Goal: Task Accomplishment & Management: Manage account settings

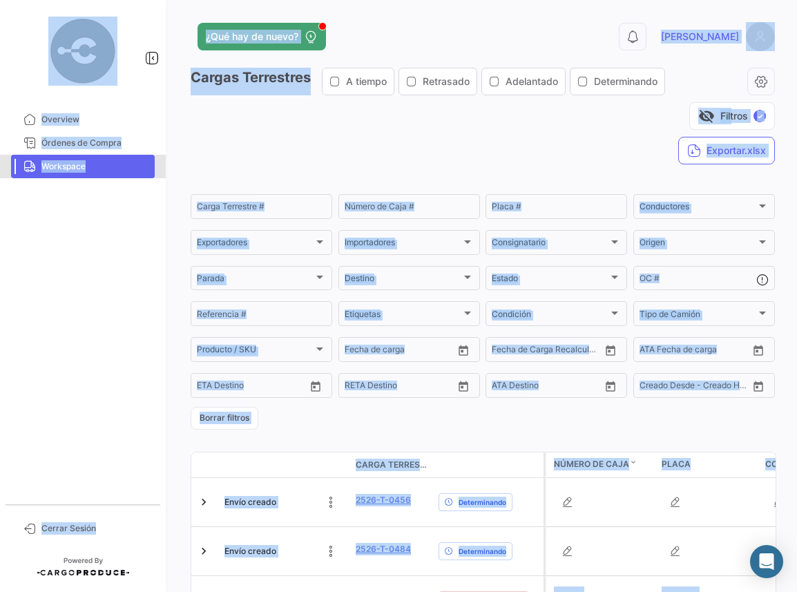
click at [71, 164] on span "Workspace" at bounding box center [95, 166] width 108 height 12
click at [66, 111] on link "Overview" at bounding box center [83, 119] width 144 height 23
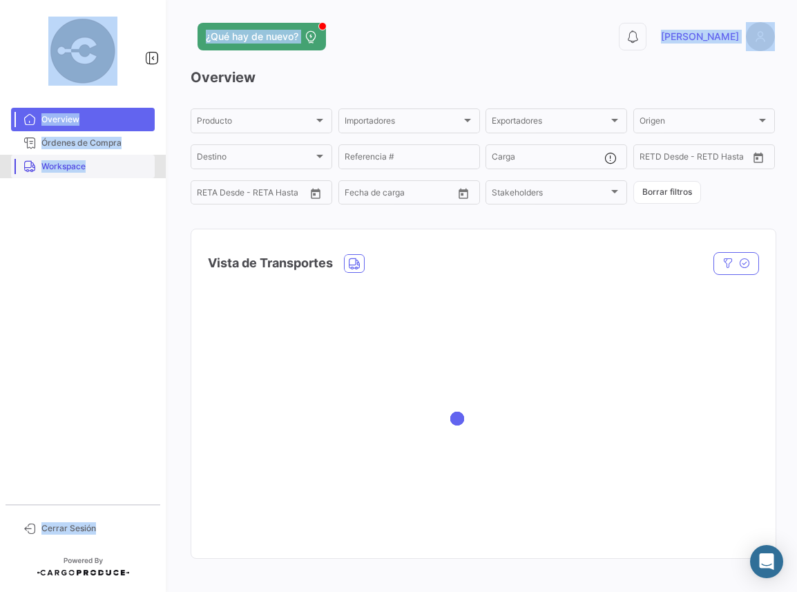
click at [90, 173] on link "Workspace" at bounding box center [83, 166] width 144 height 23
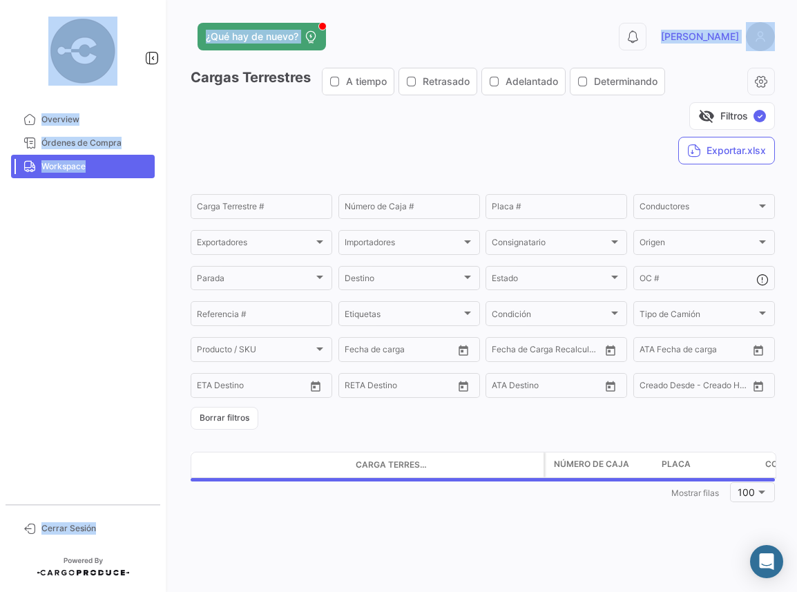
click at [274, 204] on input "Carga Terrestre #" at bounding box center [261, 209] width 129 height 10
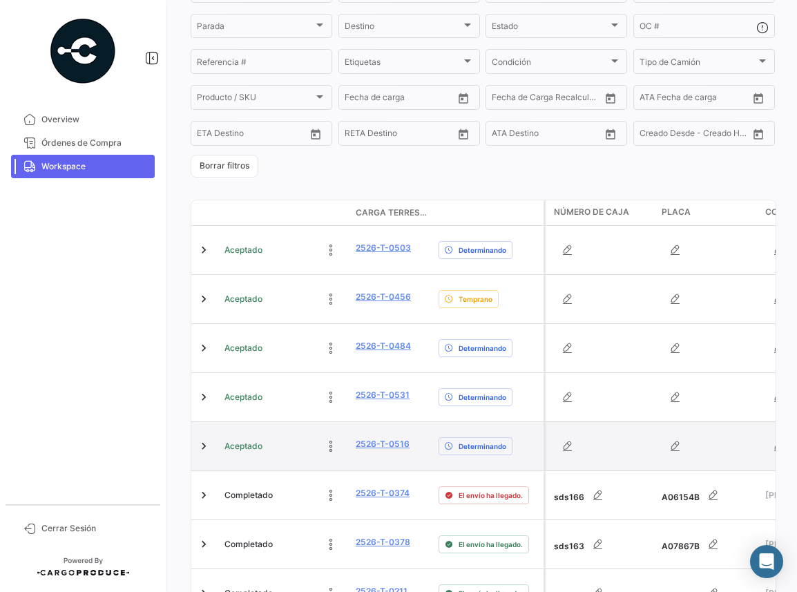
scroll to position [276, 0]
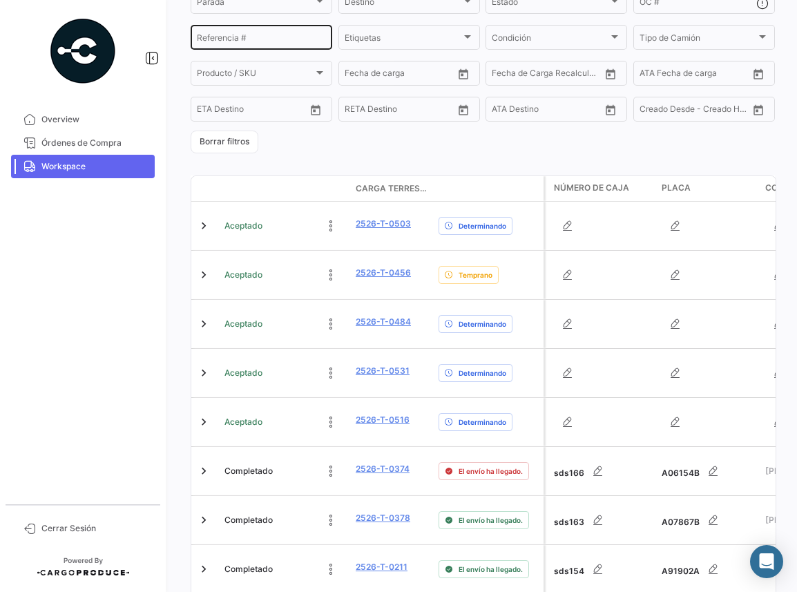
type input "2526-t"
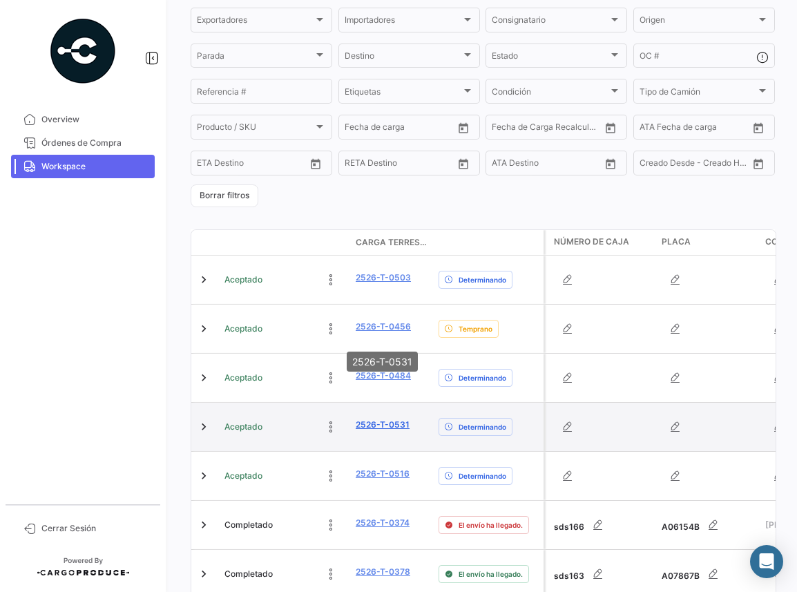
scroll to position [207, 0]
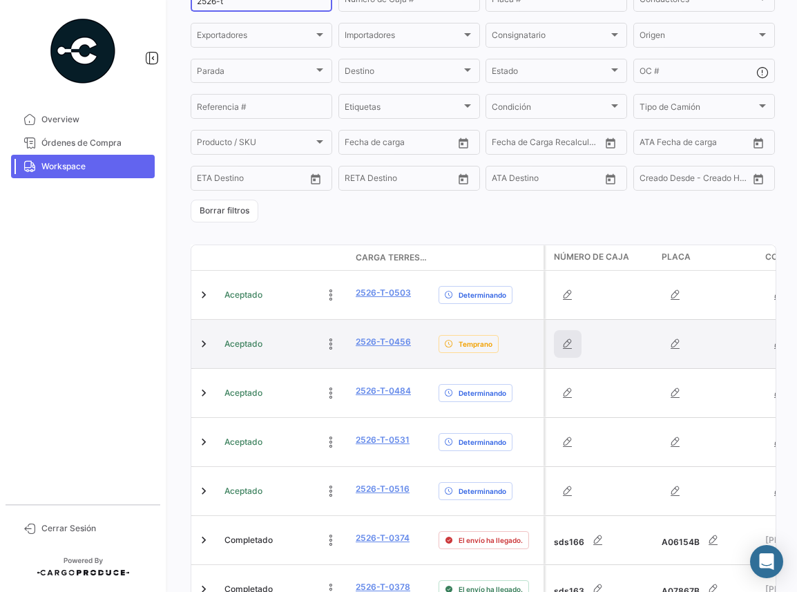
click at [570, 337] on icon "button" at bounding box center [568, 344] width 14 height 14
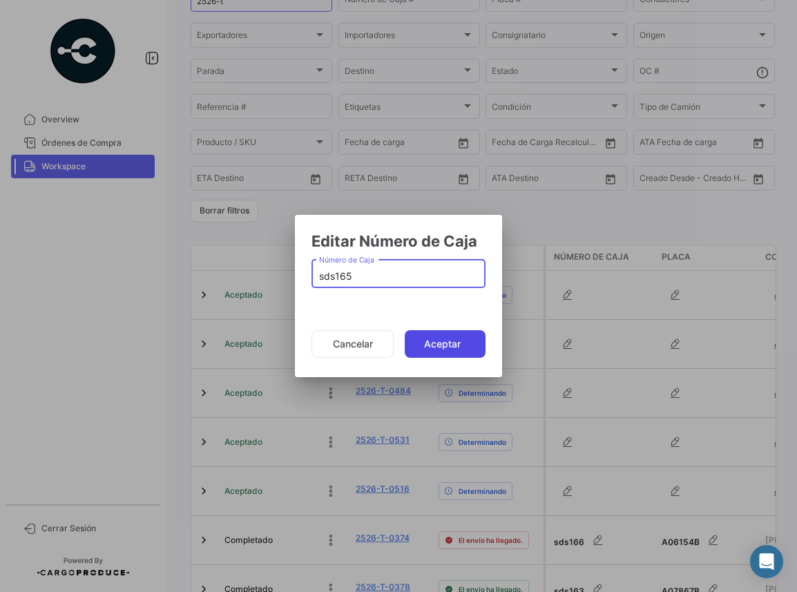
type input "sds165"
drag, startPoint x: 446, startPoint y: 334, endPoint x: 513, endPoint y: 345, distance: 67.1
click at [446, 334] on button "Aceptar" at bounding box center [445, 344] width 81 height 28
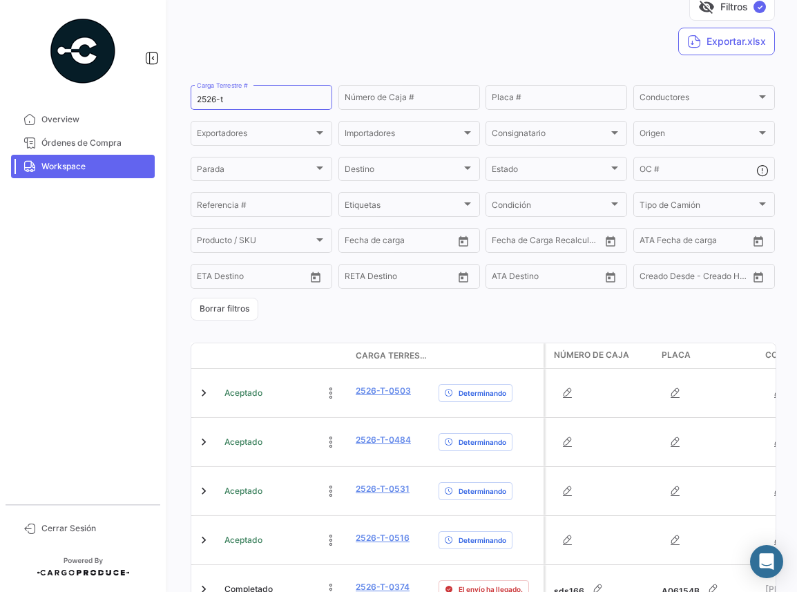
scroll to position [0, 0]
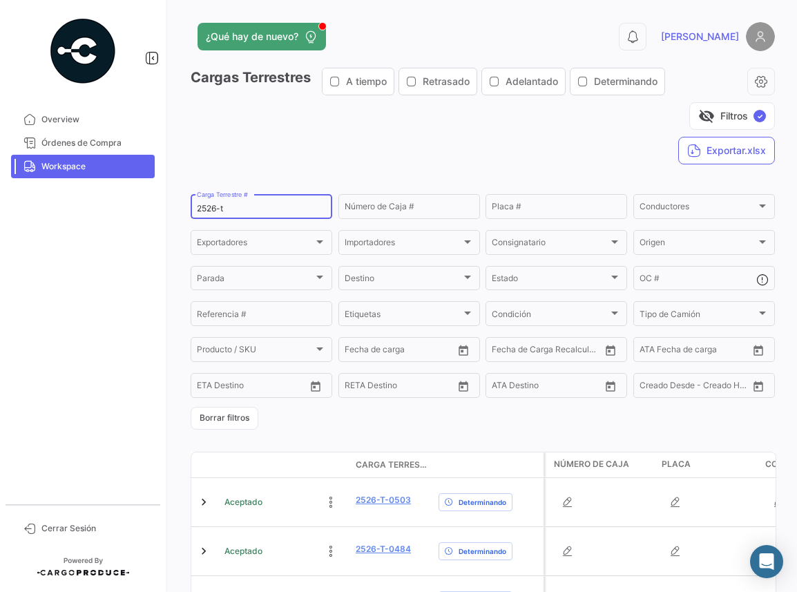
click at [252, 204] on input "2526-t" at bounding box center [261, 209] width 129 height 10
click at [247, 204] on input "2526" at bounding box center [261, 209] width 129 height 10
paste input "526-T-0456"
click at [222, 204] on input "2526-T-0456" at bounding box center [261, 209] width 129 height 10
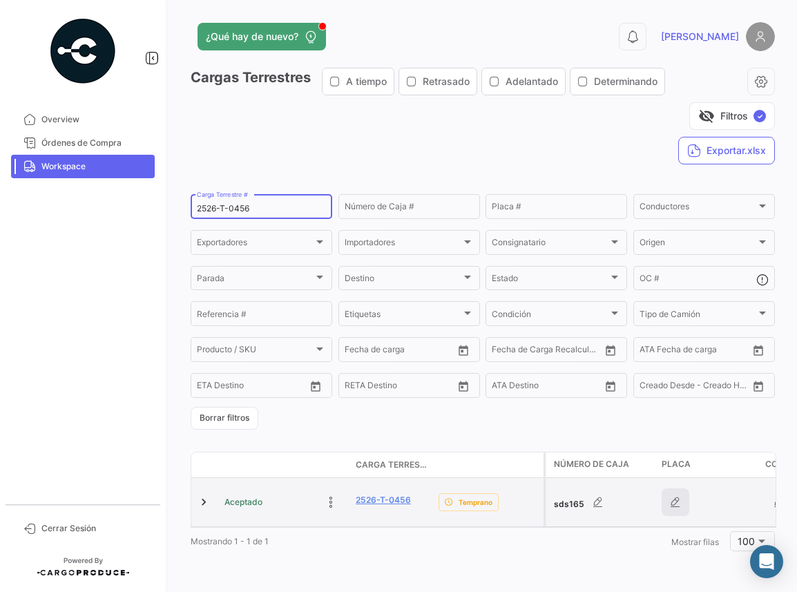
type input "2526-T-0456"
click at [676, 495] on icon "button" at bounding box center [676, 502] width 14 height 14
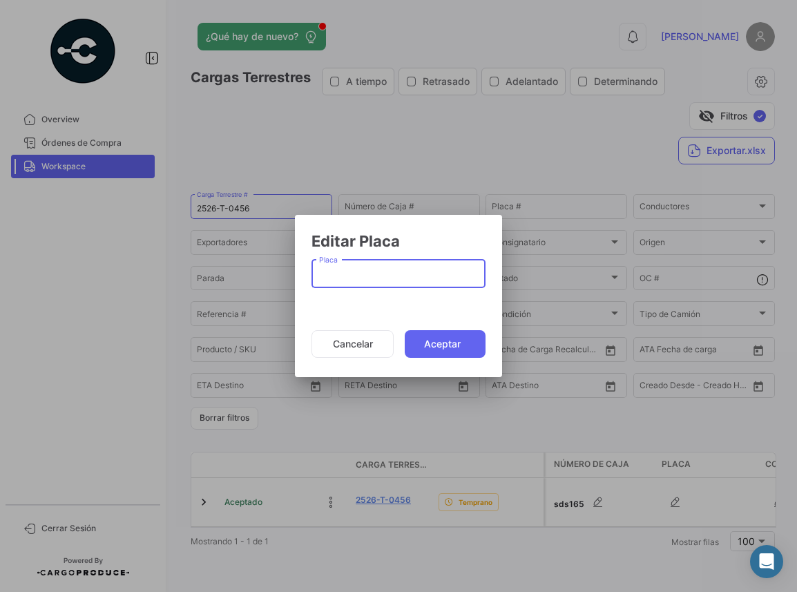
type input "S"
type input "A01153B"
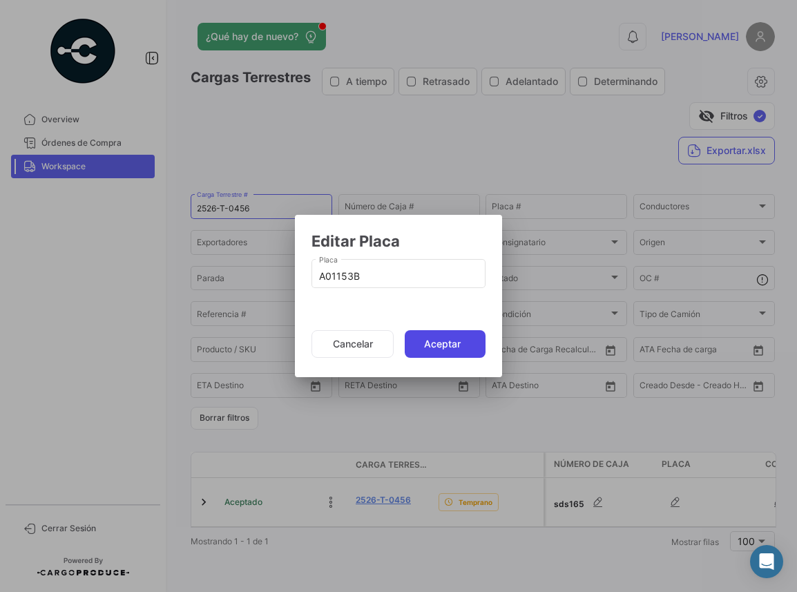
click at [452, 336] on button "Aceptar" at bounding box center [445, 344] width 81 height 28
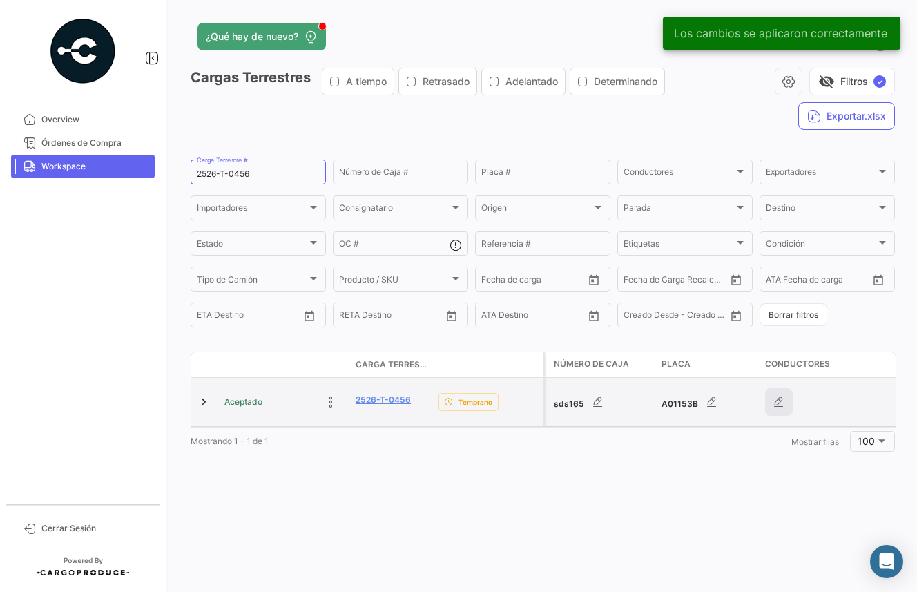
click at [776, 403] on icon "button" at bounding box center [779, 402] width 14 height 14
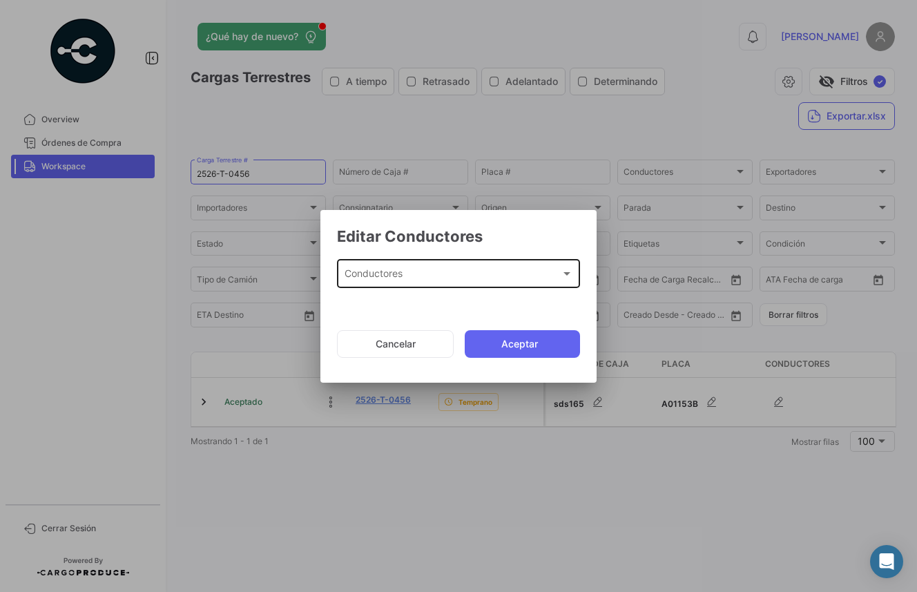
click at [408, 274] on div "Conductores" at bounding box center [453, 277] width 216 height 12
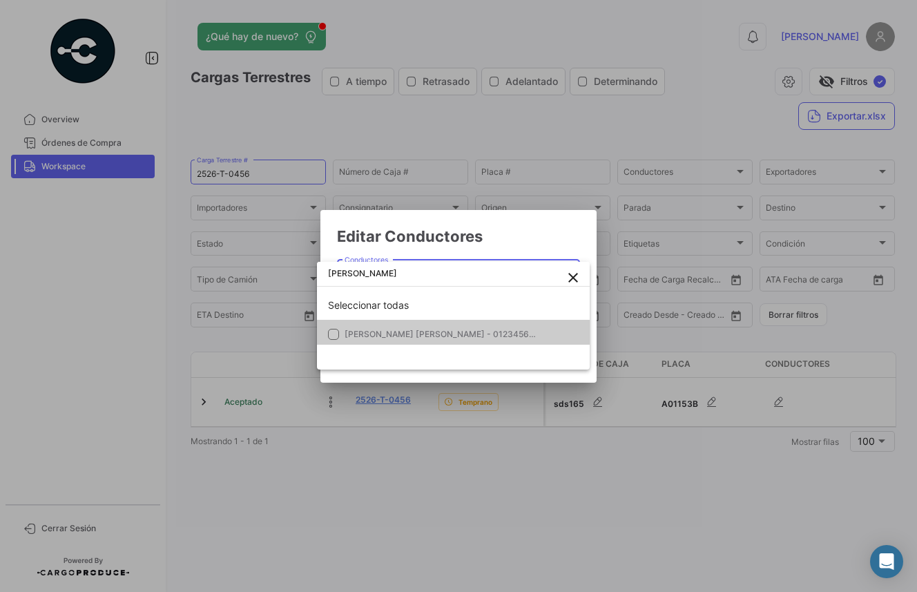
type input "[PERSON_NAME]"
click at [416, 329] on span "[PERSON_NAME] [PERSON_NAME] - 0123456789" at bounding box center [445, 334] width 200 height 10
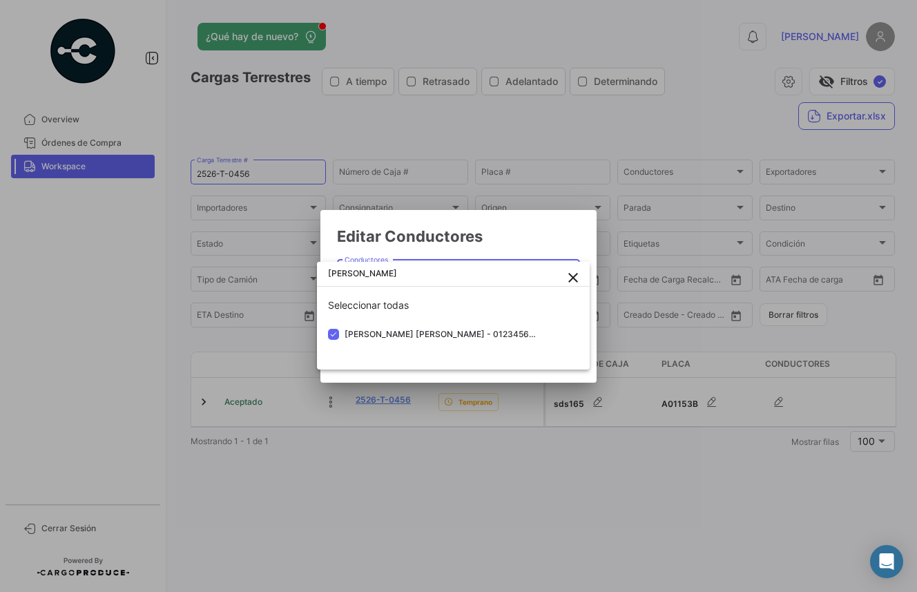
click at [477, 229] on div at bounding box center [458, 296] width 917 height 592
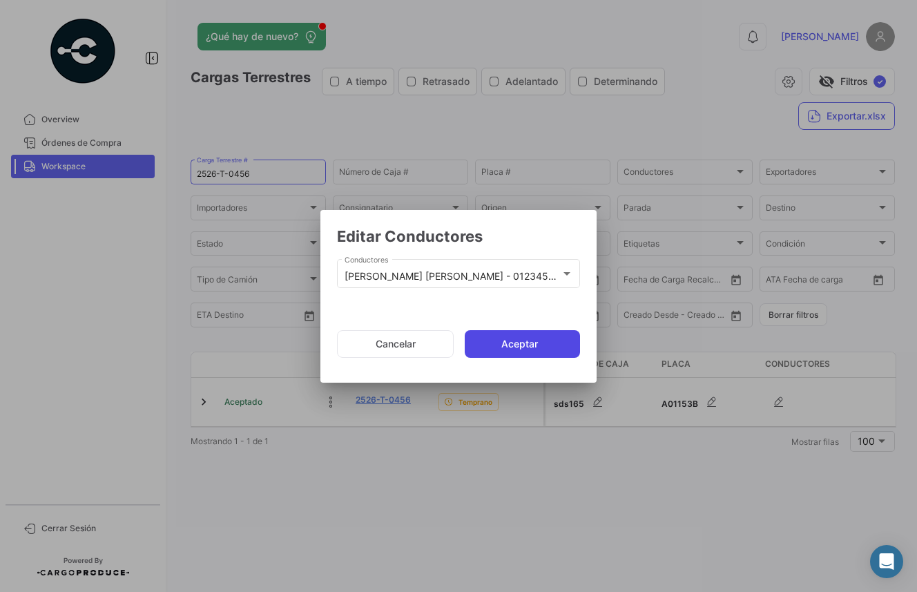
click at [525, 343] on button "Aceptar" at bounding box center [522, 344] width 115 height 28
